Goal: Task Accomplishment & Management: Manage account settings

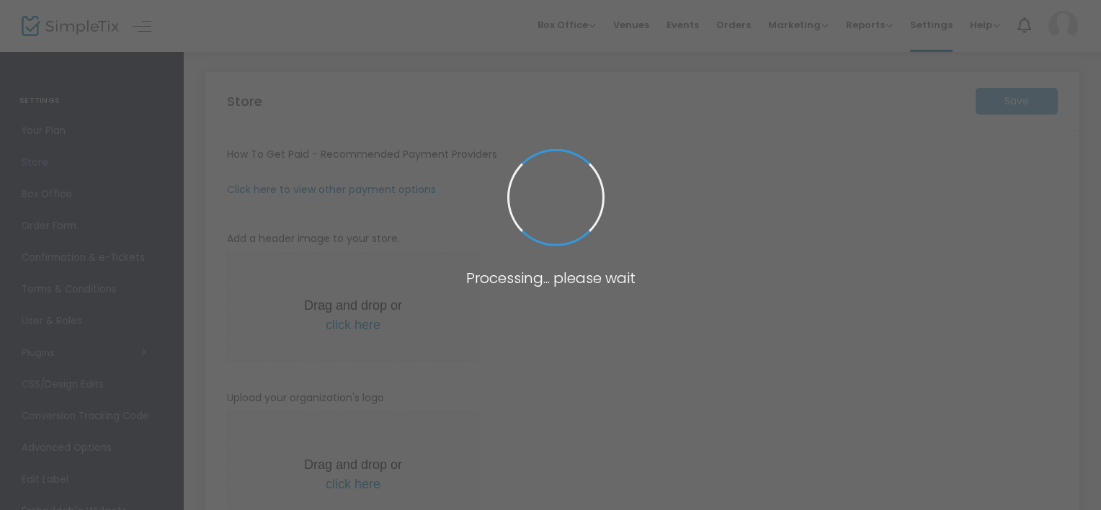
type input "https://BeyondBroadway"
radio input "false"
radio input "true"
type input "SFCT"
type input "5203439833"
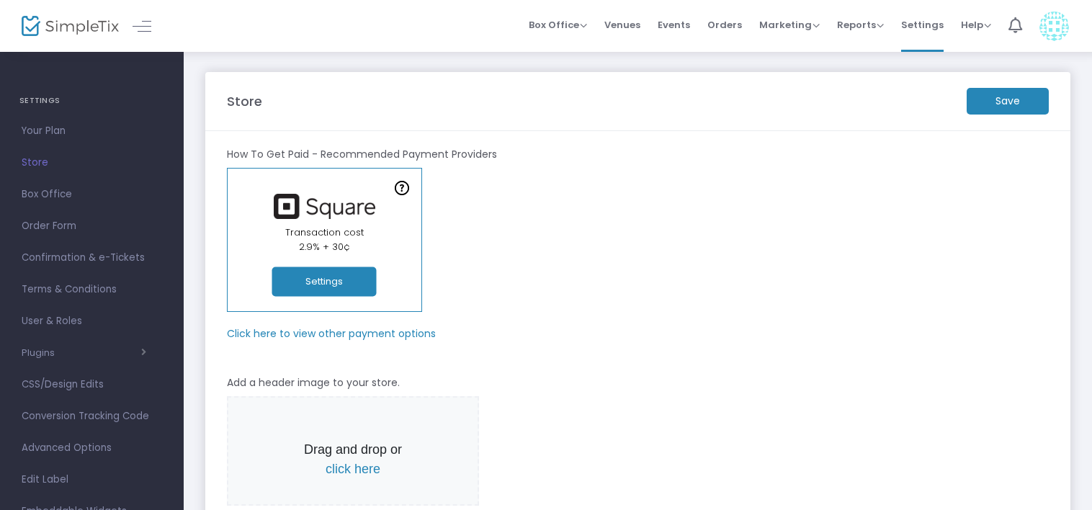
click at [1060, 27] on img at bounding box center [1054, 27] width 30 height 30
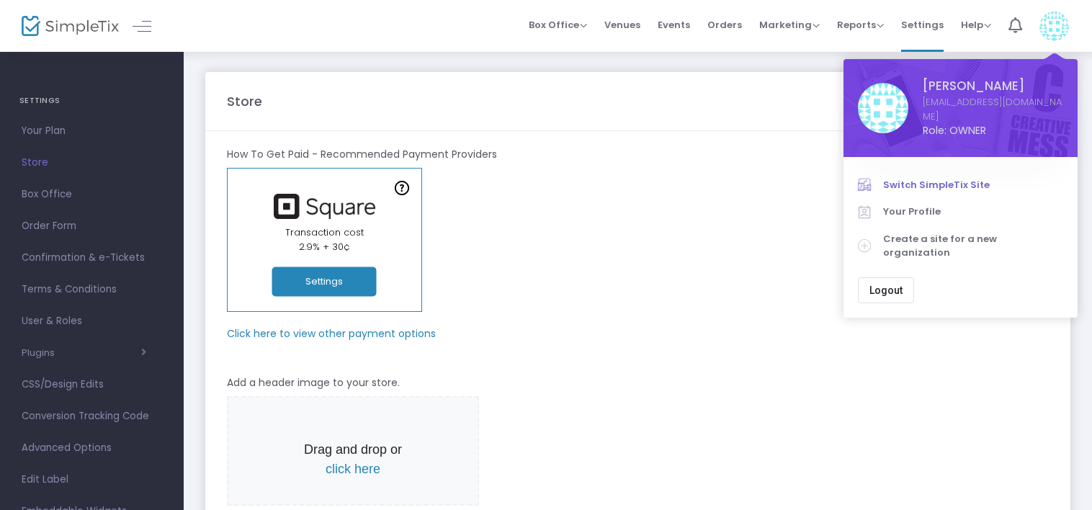
click at [913, 178] on span "Switch SimpleTix Site" at bounding box center [973, 185] width 180 height 14
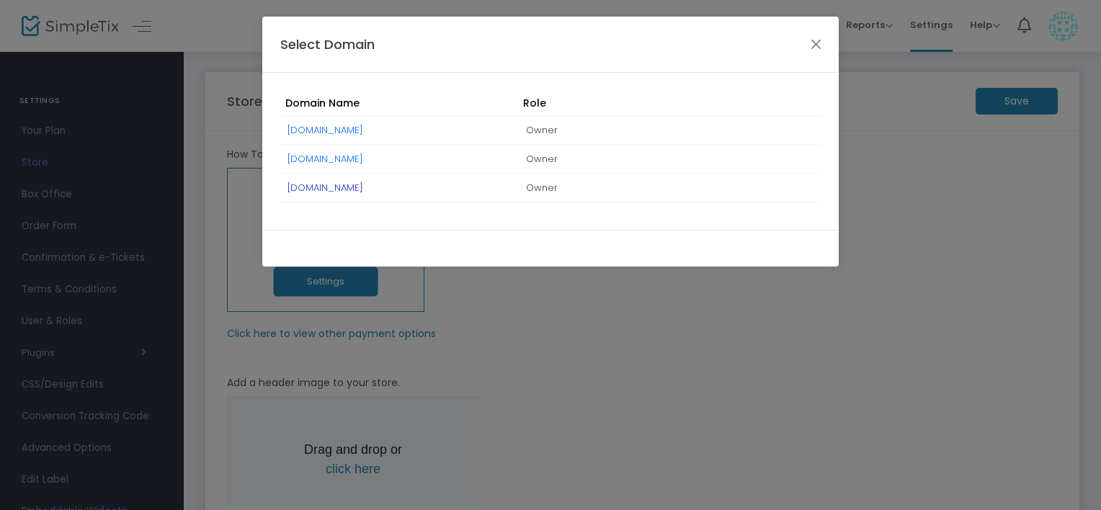
click at [363, 184] on link "[DOMAIN_NAME]" at bounding box center [325, 188] width 76 height 14
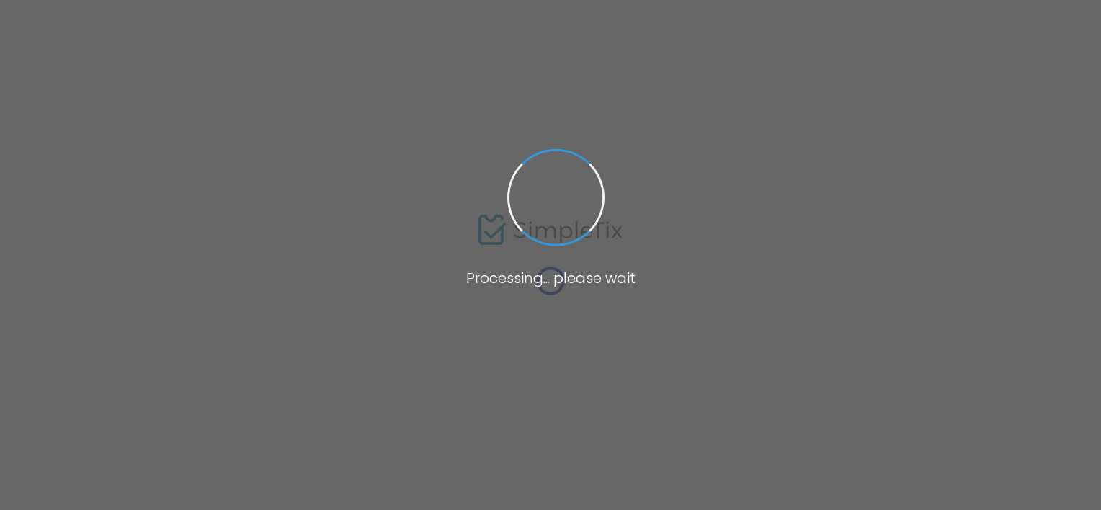
type input "[URL]"
radio input "false"
radio input "true"
type input "SFCT"
type input "5203439833"
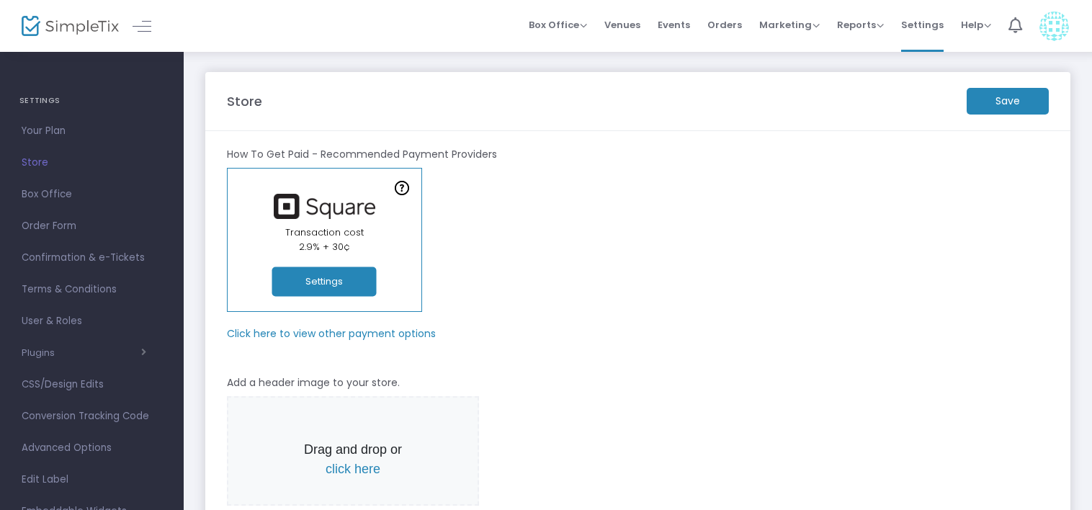
click at [328, 281] on button "Settings" at bounding box center [324, 282] width 104 height 30
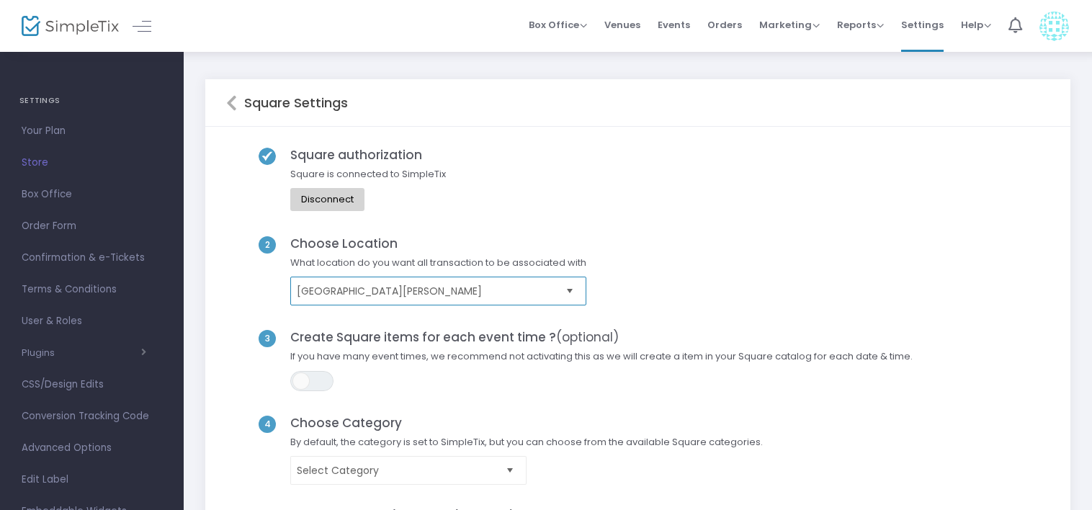
click at [540, 282] on kendo-dropdownlist "[GEOGRAPHIC_DATA][PERSON_NAME]" at bounding box center [438, 291] width 296 height 29
click at [755, 265] on div "2 Choose Location What location do you want all transaction to be associated wi…" at bounding box center [638, 283] width 824 height 94
click at [1052, 33] on img at bounding box center [1054, 27] width 30 height 30
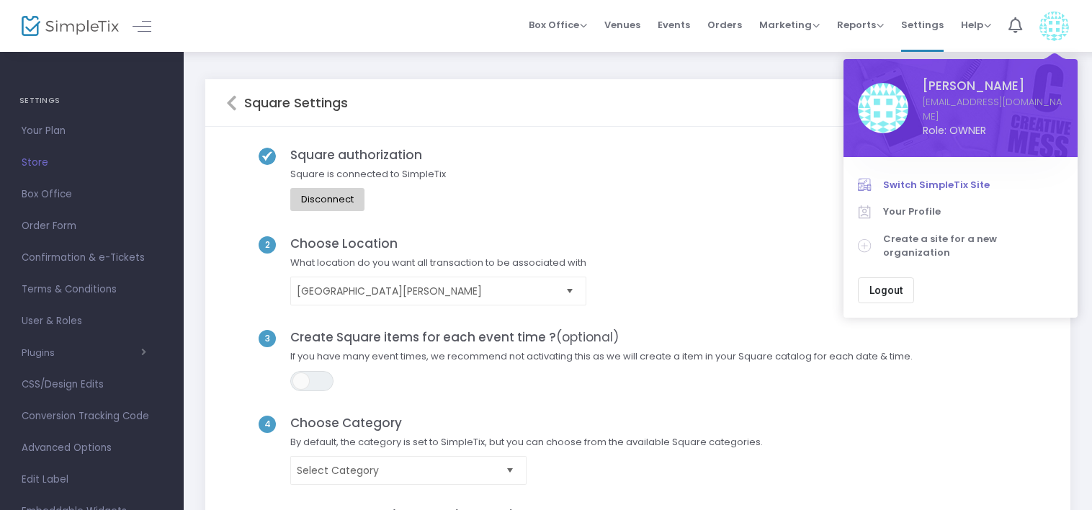
click at [935, 178] on span "Switch SimpleTix Site" at bounding box center [973, 185] width 180 height 14
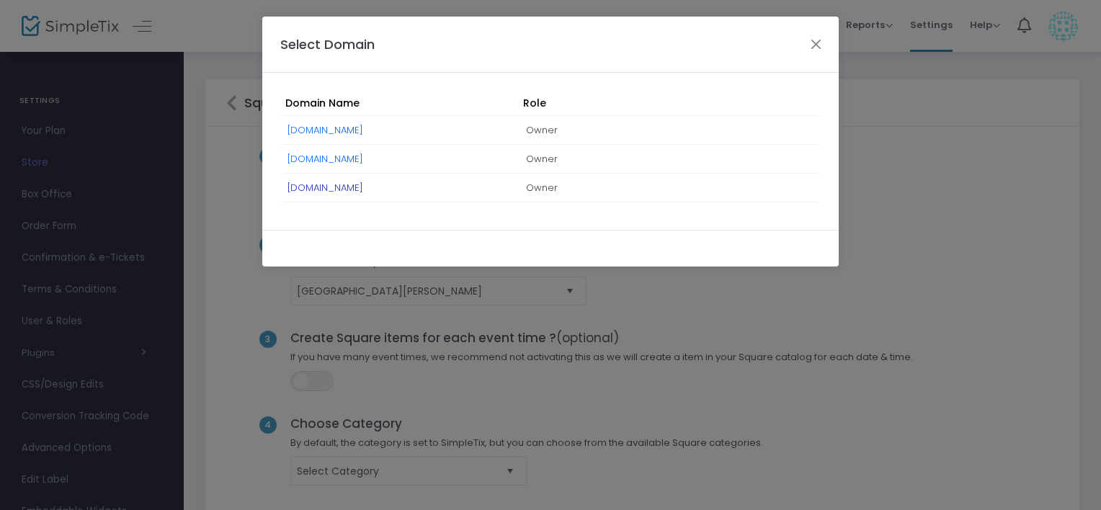
click at [352, 184] on link "[DOMAIN_NAME]" at bounding box center [325, 188] width 76 height 14
